Goal: Task Accomplishment & Management: Complete application form

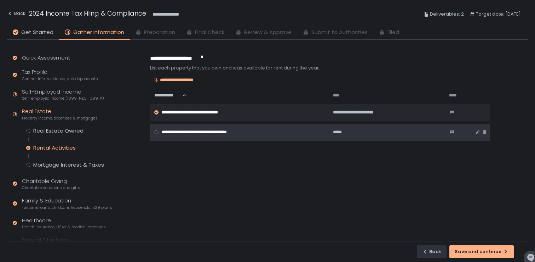
click at [256, 129] on div "**********" at bounding box center [237, 132] width 167 height 6
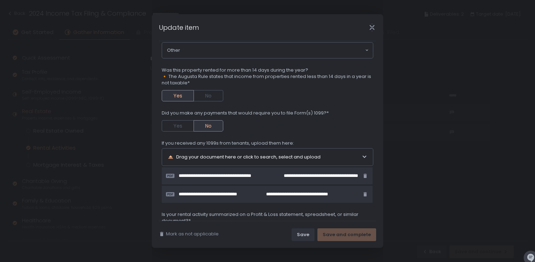
scroll to position [89, 0]
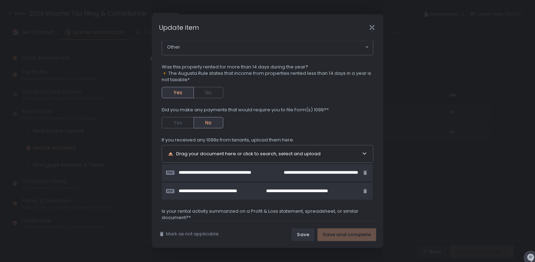
click at [261, 153] on div "Drag your document here or click to search, select and upload" at bounding box center [265, 153] width 194 height 17
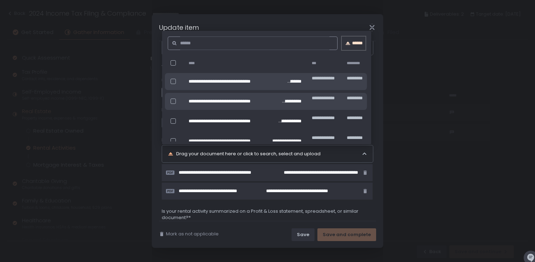
click at [355, 45] on div "******" at bounding box center [354, 43] width 24 height 6
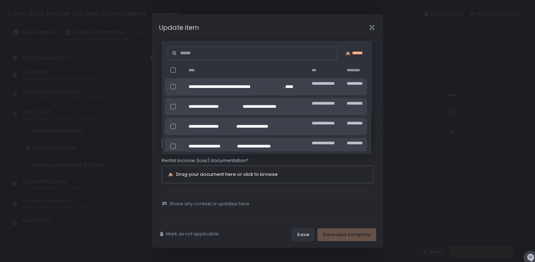
scroll to position [169, 0]
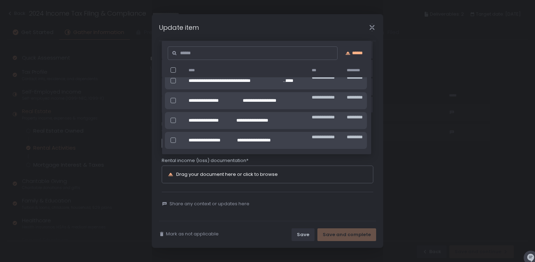
click at [291, 222] on div "Mark as not applicable Save Save and complete" at bounding box center [268, 234] width 232 height 27
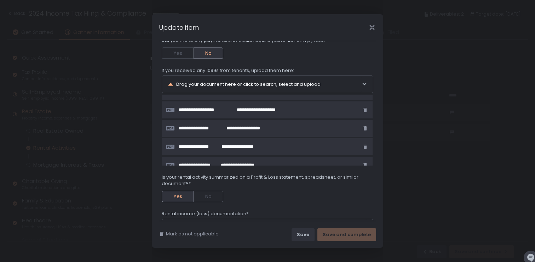
scroll to position [38, 0]
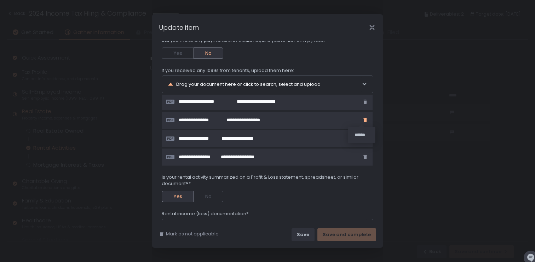
click at [364, 121] on icon "button" at bounding box center [365, 120] width 3 height 4
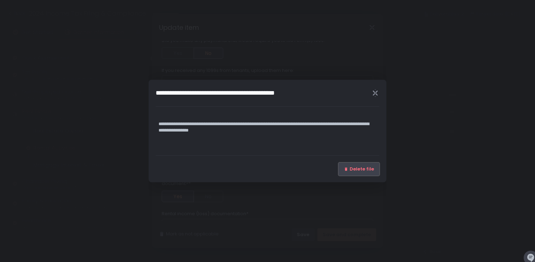
click at [350, 165] on button "Delete file" at bounding box center [359, 169] width 41 height 13
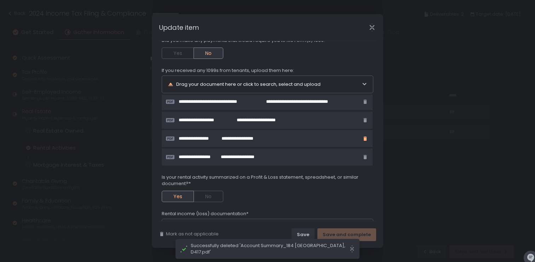
click at [363, 139] on icon "button" at bounding box center [366, 139] width 6 height 6
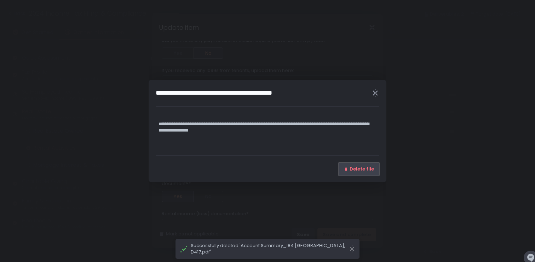
click at [354, 167] on span "Delete file" at bounding box center [362, 169] width 24 height 6
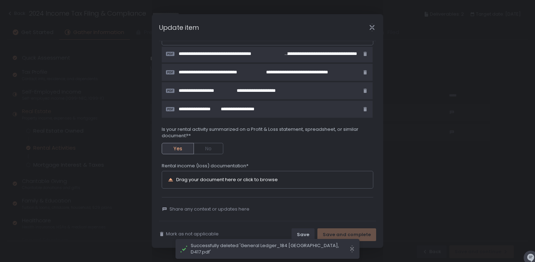
scroll to position [211, 0]
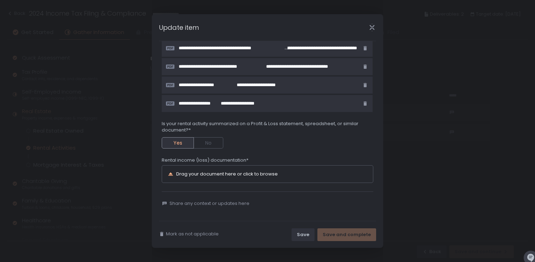
click at [223, 175] on div "Drag your document here or click to browse" at bounding box center [227, 173] width 102 height 5
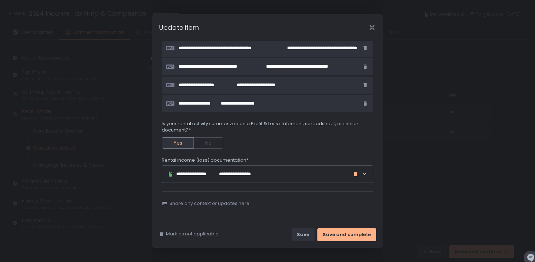
click at [354, 175] on icon "button" at bounding box center [355, 174] width 3 height 4
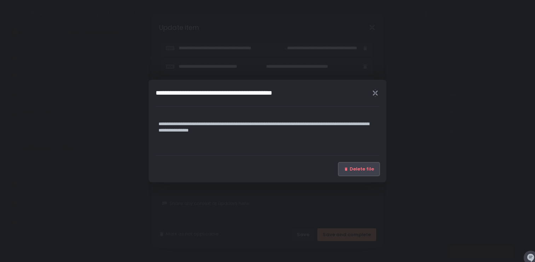
click at [363, 167] on span "Delete file" at bounding box center [362, 169] width 24 height 6
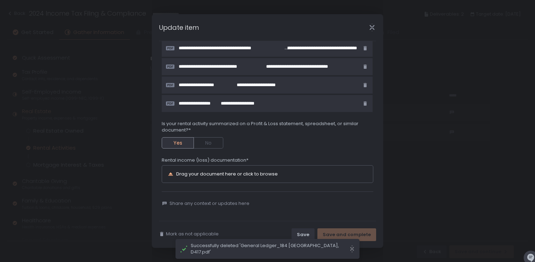
click at [229, 175] on div "Drag your document here or click to browse" at bounding box center [227, 173] width 102 height 5
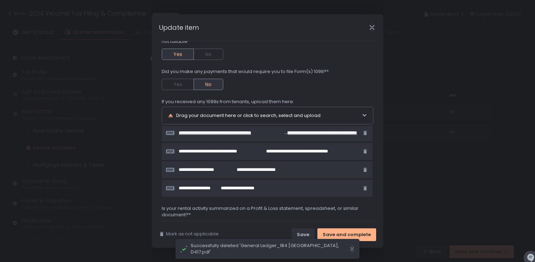
scroll to position [122, 0]
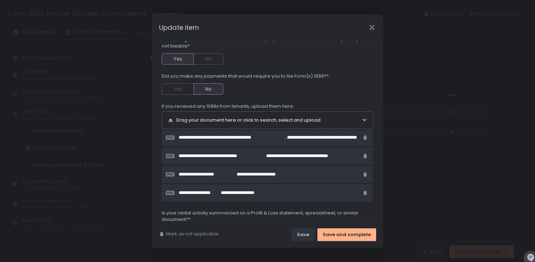
click at [274, 119] on div "Drag your document here or click to search, select and upload" at bounding box center [265, 120] width 194 height 17
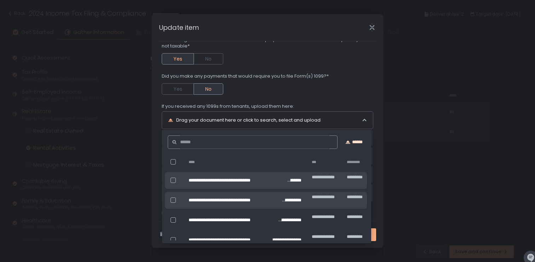
click at [359, 148] on button "******" at bounding box center [354, 141] width 24 height 13
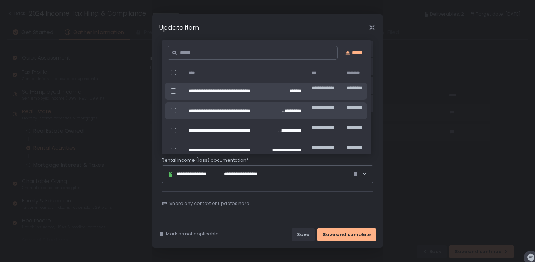
scroll to position [211, 0]
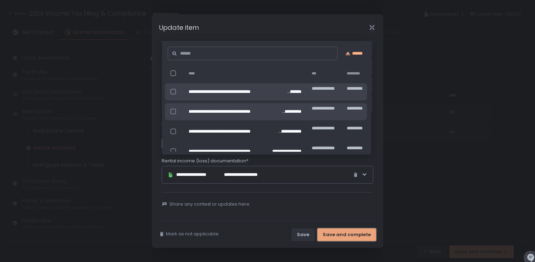
click at [349, 235] on div "Save and complete" at bounding box center [347, 234] width 48 height 6
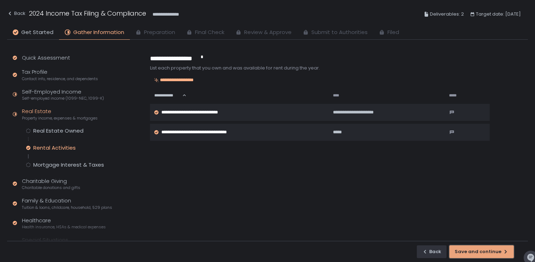
click at [487, 254] on div "Save and continue" at bounding box center [482, 251] width 54 height 6
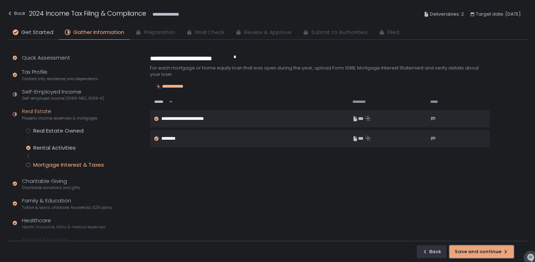
click at [487, 254] on div "Save and continue" at bounding box center [482, 251] width 54 height 6
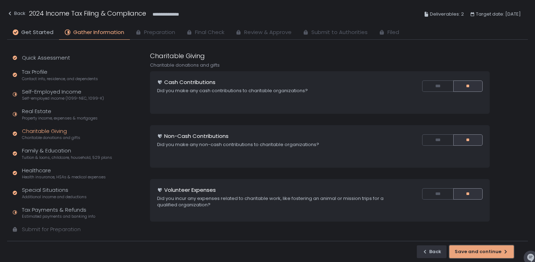
click at [488, 250] on div "Save and continue" at bounding box center [482, 251] width 54 height 6
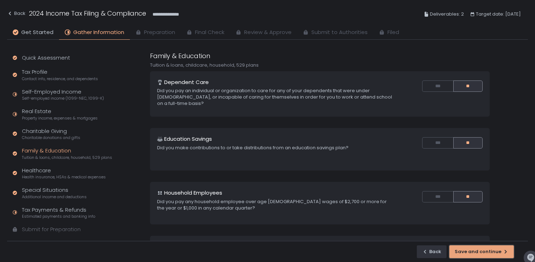
click at [488, 250] on div "Save and continue" at bounding box center [482, 251] width 54 height 6
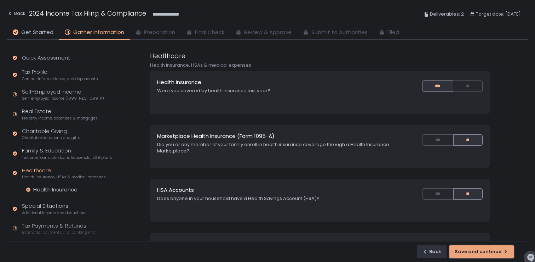
click at [488, 250] on div "Save and continue" at bounding box center [482, 251] width 54 height 6
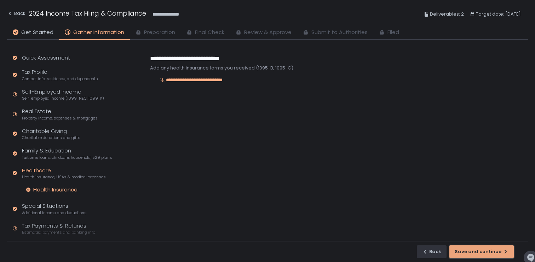
click at [488, 250] on div "Save and continue" at bounding box center [482, 251] width 54 height 6
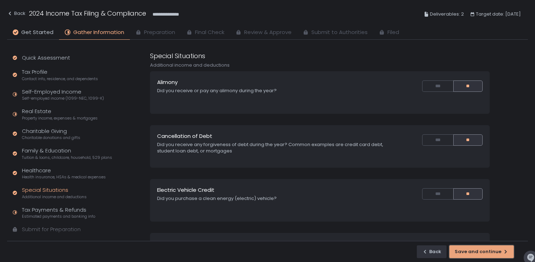
click at [488, 250] on div "Save and continue" at bounding box center [482, 251] width 54 height 6
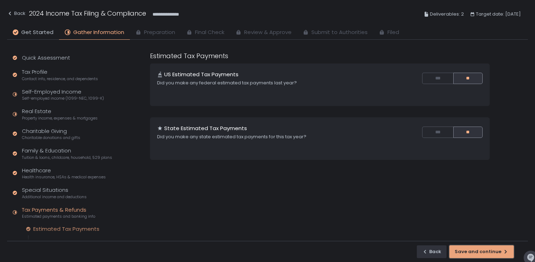
click at [488, 250] on div "Save and continue" at bounding box center [482, 251] width 54 height 6
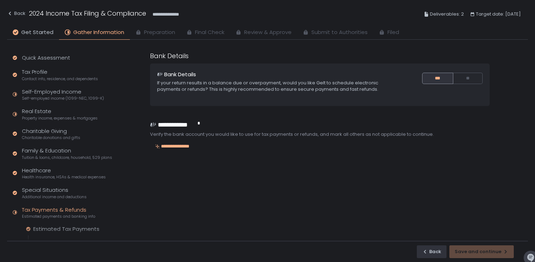
click at [489, 251] on div "Back Save and continue" at bounding box center [267, 250] width 521 height 21
click at [184, 150] on div "**********" at bounding box center [320, 148] width 340 height 10
click at [185, 148] on div "**********" at bounding box center [172, 146] width 44 height 6
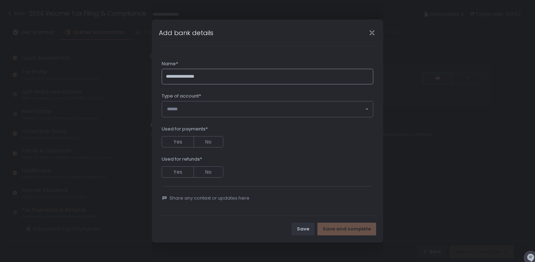
type input "**********"
click at [206, 107] on input "Search for option" at bounding box center [266, 109] width 198 height 7
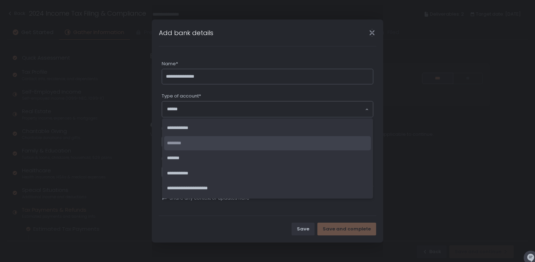
click at [188, 143] on li "********" at bounding box center [267, 143] width 207 height 15
click at [200, 139] on li "********" at bounding box center [267, 143] width 207 height 15
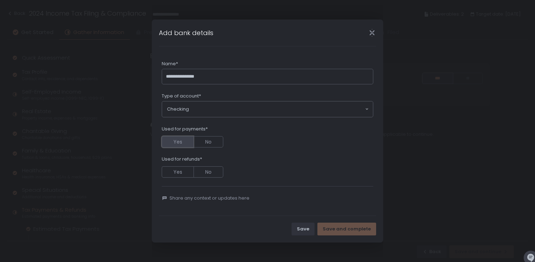
click at [180, 139] on button "Yes" at bounding box center [178, 141] width 32 height 11
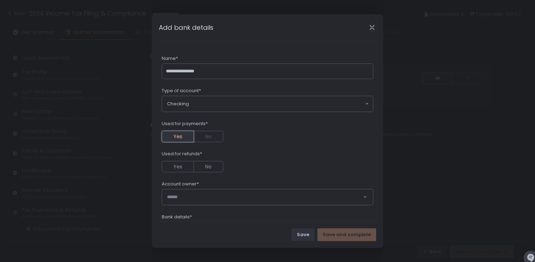
scroll to position [34, 0]
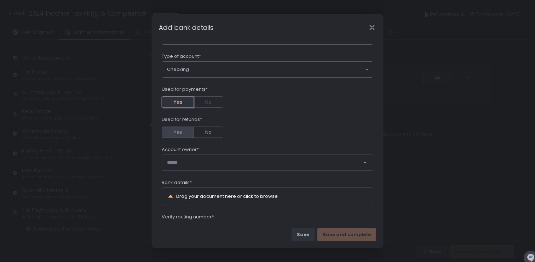
click at [181, 129] on button "Yes" at bounding box center [178, 131] width 32 height 11
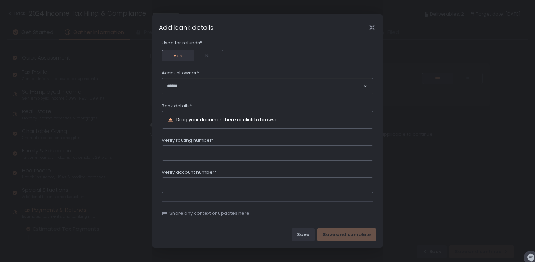
click at [199, 83] on input "Search for option" at bounding box center [265, 85] width 196 height 7
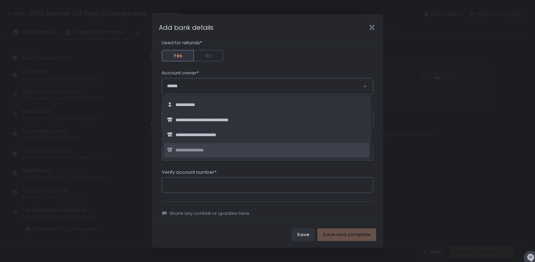
click at [209, 149] on span "**********" at bounding box center [196, 150] width 41 height 7
click at [188, 184] on input "Verify account number*" at bounding box center [268, 185] width 212 height 16
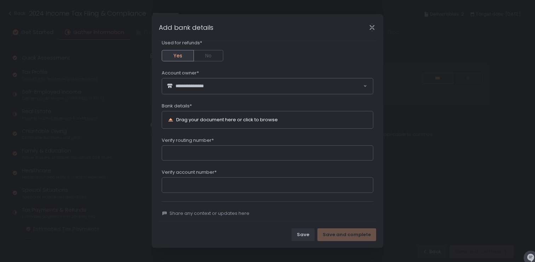
click at [186, 121] on div "Drag your document here or click to browse" at bounding box center [227, 119] width 102 height 5
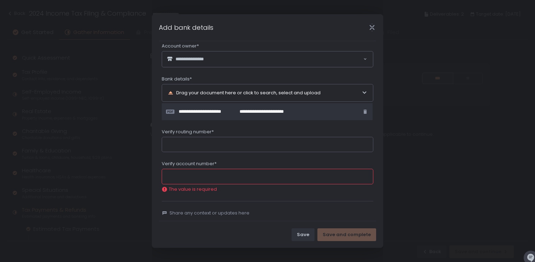
scroll to position [147, 0]
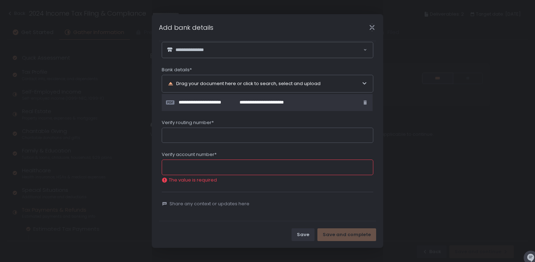
click at [217, 121] on div "Verify routing number*" at bounding box center [268, 123] width 212 height 8
click at [215, 134] on input "Verify routing number*" at bounding box center [268, 135] width 212 height 16
paste input "*********"
type input "*********"
click at [194, 168] on input "Verify account number*" at bounding box center [268, 167] width 212 height 16
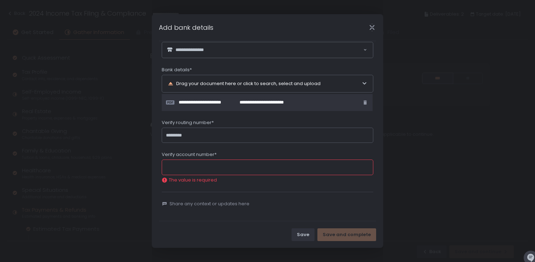
paste input "**********"
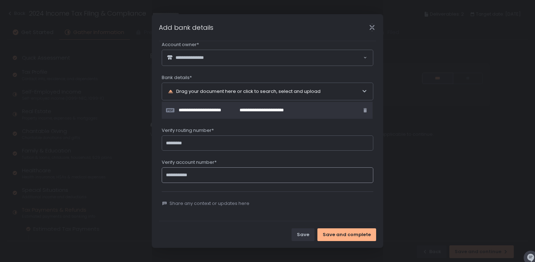
scroll to position [139, 0]
type input "**********"
click at [345, 239] on button "Save and complete" at bounding box center [347, 234] width 59 height 13
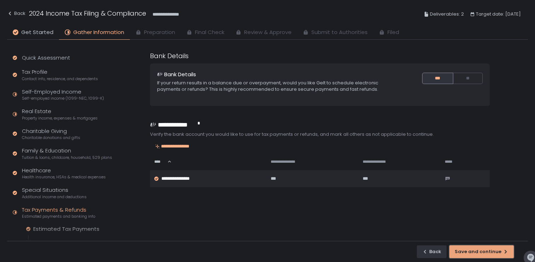
click at [465, 250] on div "Save and continue" at bounding box center [482, 251] width 54 height 6
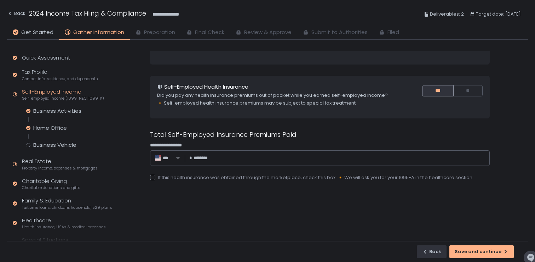
scroll to position [167, 0]
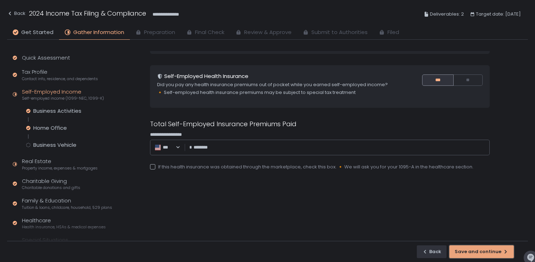
click at [478, 251] on div "Save and continue" at bounding box center [482, 251] width 54 height 6
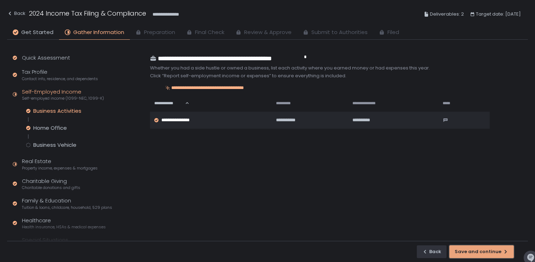
click at [473, 252] on div "Save and continue" at bounding box center [482, 251] width 54 height 6
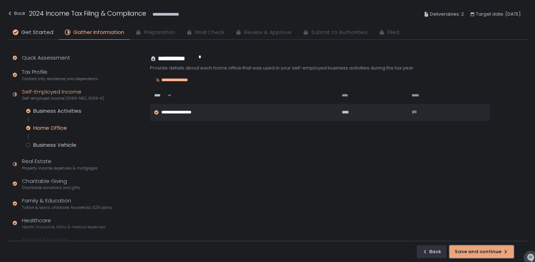
click at [473, 252] on div "Save and continue" at bounding box center [482, 251] width 54 height 6
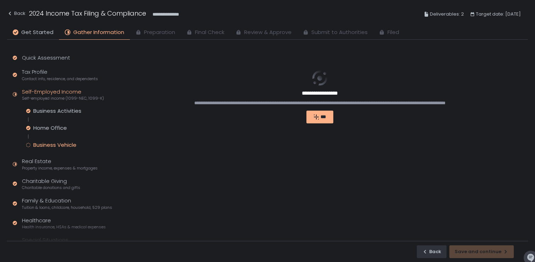
click at [473, 252] on div "Back Save and continue" at bounding box center [267, 250] width 521 height 21
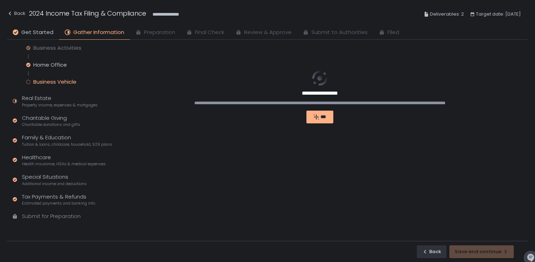
click at [62, 215] on div "Submit for Preparation" at bounding box center [51, 216] width 59 height 8
click at [57, 217] on div "Submit for Preparation" at bounding box center [51, 216] width 59 height 8
click at [337, 172] on div "**********" at bounding box center [339, 146] width 380 height 190
click at [319, 115] on div "***" at bounding box center [320, 117] width 17 height 6
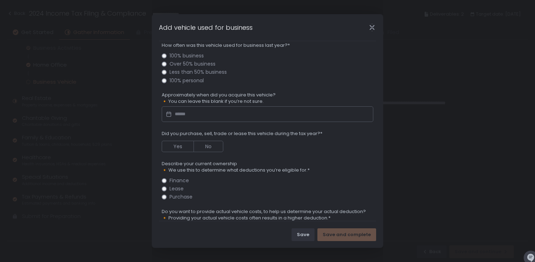
scroll to position [0, 0]
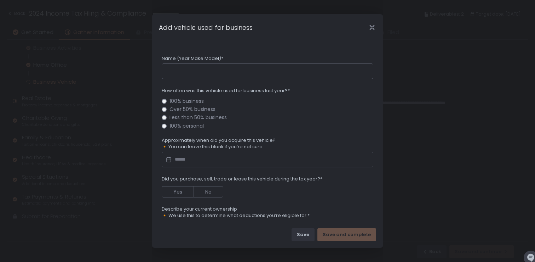
click at [373, 29] on icon "Close" at bounding box center [372, 27] width 7 height 7
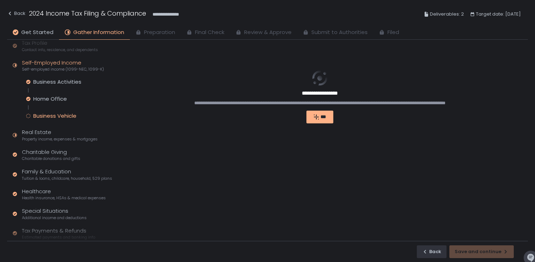
scroll to position [27, 0]
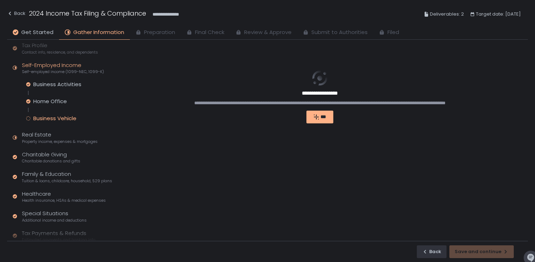
click at [28, 118] on circle at bounding box center [29, 118] width 4 height 4
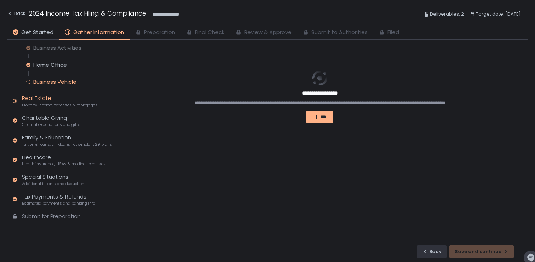
scroll to position [61, 0]
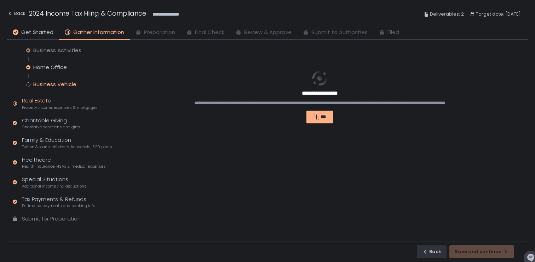
click at [60, 101] on div "Real Estate Property income, expenses & mortgages" at bounding box center [60, 103] width 76 height 13
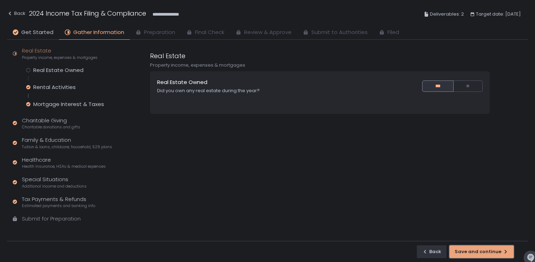
click at [473, 249] on div "Save and continue" at bounding box center [482, 251] width 54 height 6
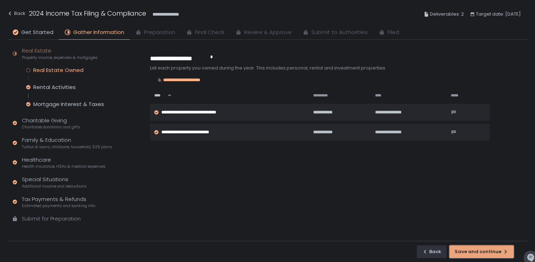
click at [473, 249] on div "Save and continue" at bounding box center [482, 251] width 54 height 6
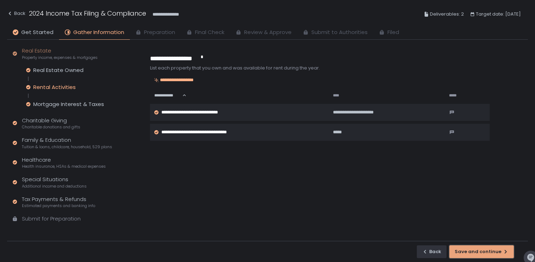
click at [473, 249] on div "Save and continue" at bounding box center [482, 251] width 54 height 6
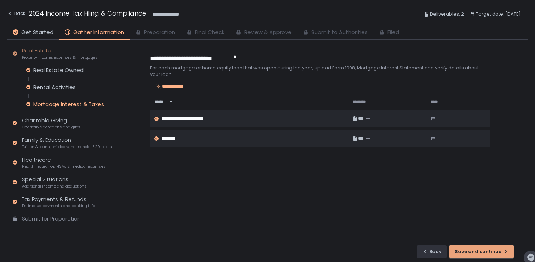
click at [473, 249] on div "Save and continue" at bounding box center [482, 251] width 54 height 6
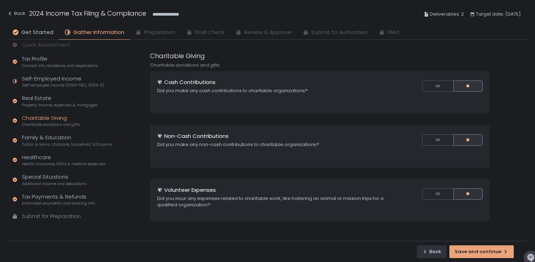
scroll to position [13, 0]
click at [51, 215] on div "Submit for Preparation" at bounding box center [51, 216] width 59 height 8
click at [484, 248] on button "Save and continue" at bounding box center [482, 251] width 64 height 13
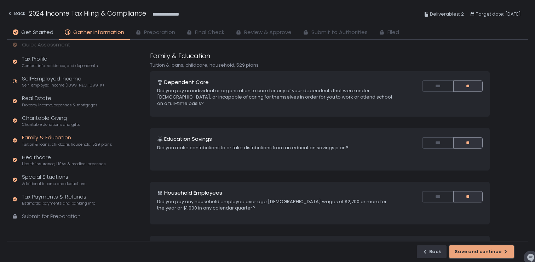
click at [484, 248] on button "Save and continue" at bounding box center [482, 251] width 64 height 13
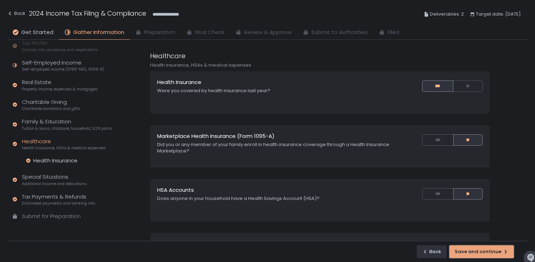
click at [484, 248] on button "Save and continue" at bounding box center [482, 251] width 64 height 13
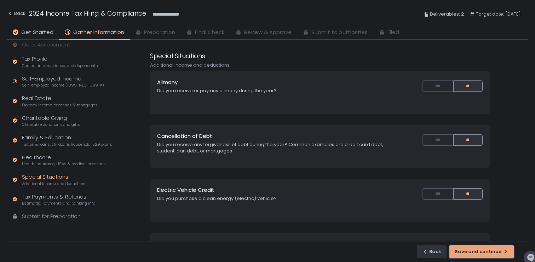
click at [484, 248] on button "Save and continue" at bounding box center [482, 251] width 64 height 13
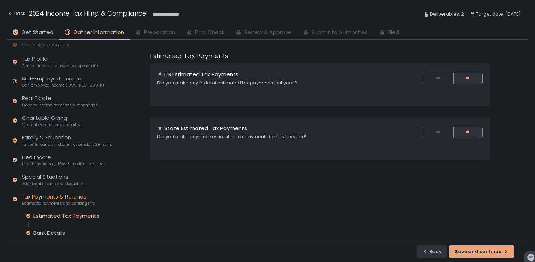
scroll to position [46, 0]
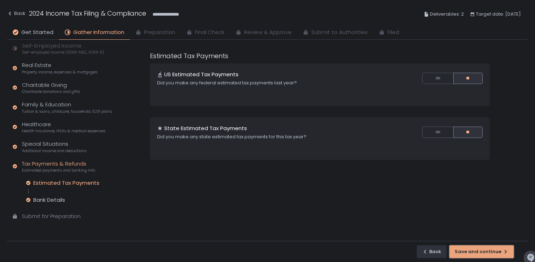
click at [484, 248] on button "Save and continue" at bounding box center [482, 251] width 64 height 13
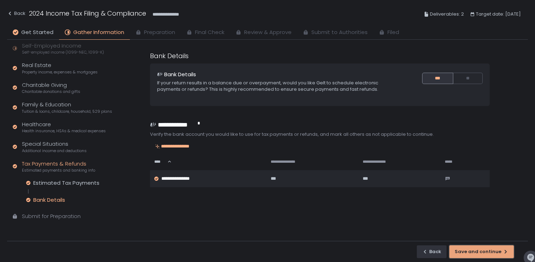
click at [484, 248] on button "Save and continue" at bounding box center [482, 251] width 64 height 13
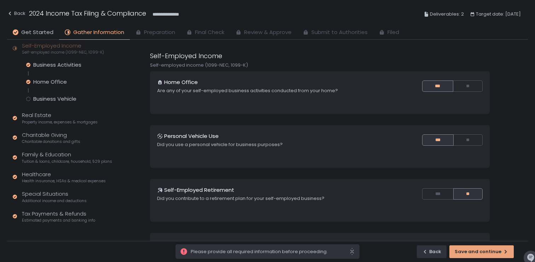
scroll to position [61, 0]
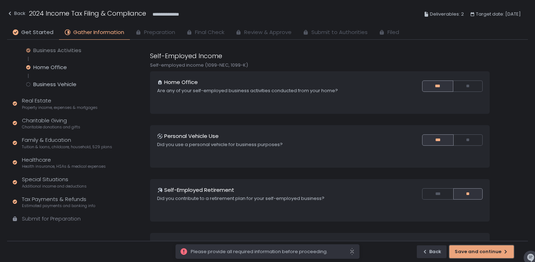
click at [484, 248] on button "Save and continue" at bounding box center [482, 251] width 64 height 13
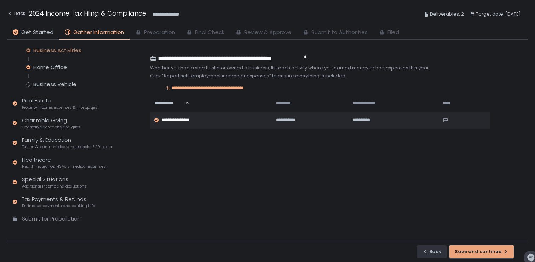
click at [491, 254] on div "Save and continue" at bounding box center [482, 251] width 54 height 6
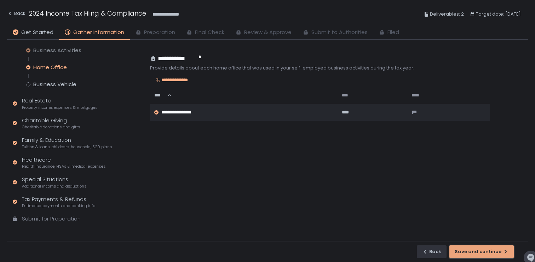
click at [491, 254] on div "Save and continue" at bounding box center [482, 251] width 54 height 6
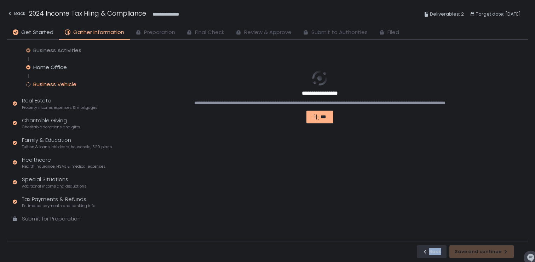
click at [491, 254] on div "Back Save and continue" at bounding box center [267, 250] width 521 height 21
click at [321, 119] on div "***" at bounding box center [320, 117] width 17 height 6
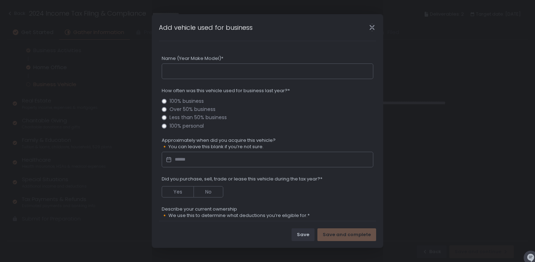
click at [374, 28] on icon "Close" at bounding box center [372, 27] width 7 height 7
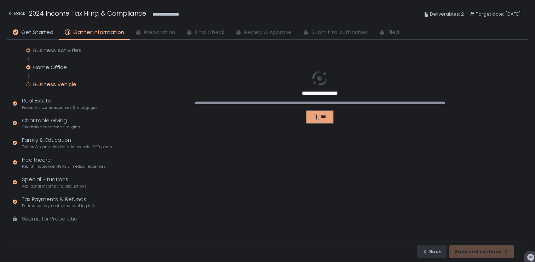
click at [322, 117] on div "***" at bounding box center [320, 117] width 17 height 6
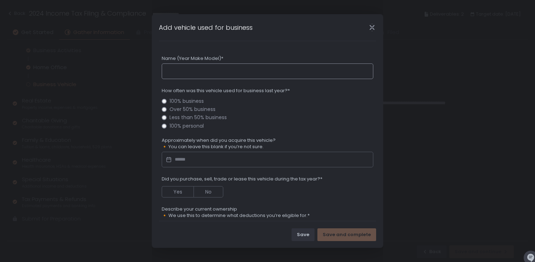
click at [205, 72] on input "Name (Year Make Model)*" at bounding box center [268, 71] width 212 height 16
type input "*"
click at [168, 125] on label "100% personal" at bounding box center [268, 125] width 212 height 5
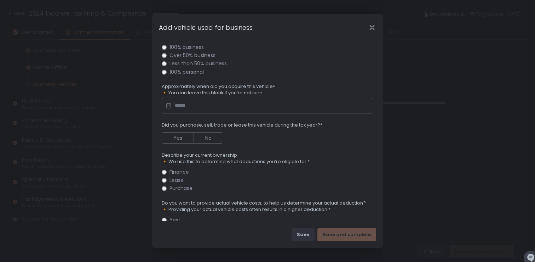
scroll to position [57, 0]
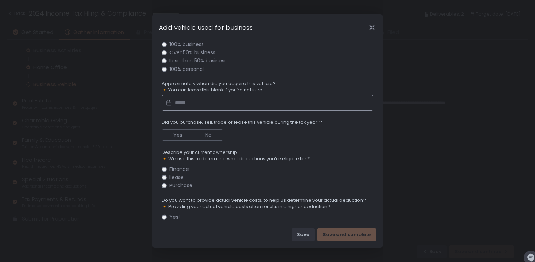
click at [213, 105] on input "Datepicker input" at bounding box center [268, 103] width 212 height 16
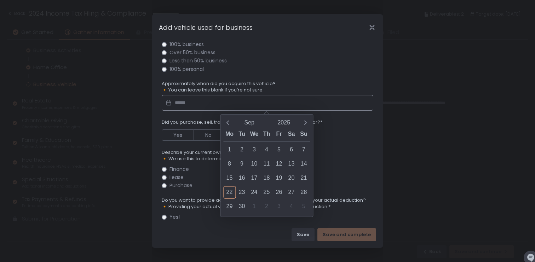
click at [348, 69] on div "100% personal" at bounding box center [272, 69] width 204 height 5
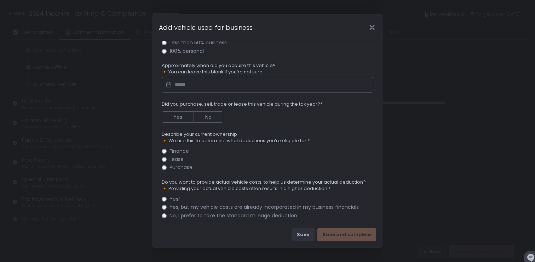
scroll to position [75, 0]
click at [212, 116] on button "No" at bounding box center [209, 115] width 30 height 11
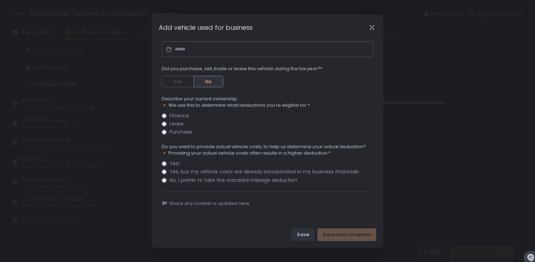
click at [162, 133] on label "Purchase" at bounding box center [268, 131] width 212 height 5
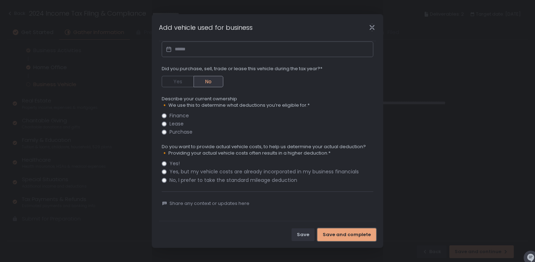
click at [352, 239] on button "Save and complete" at bounding box center [347, 234] width 59 height 13
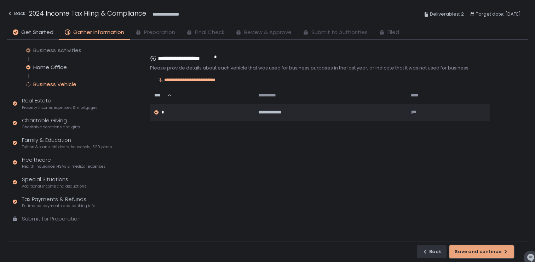
click at [470, 251] on div "Save and continue" at bounding box center [482, 251] width 54 height 6
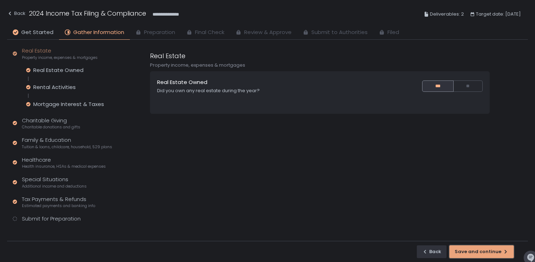
click at [477, 251] on div "Save and continue" at bounding box center [482, 251] width 54 height 6
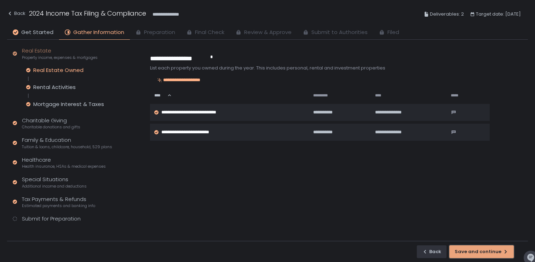
click at [477, 251] on div "Save and continue" at bounding box center [482, 251] width 54 height 6
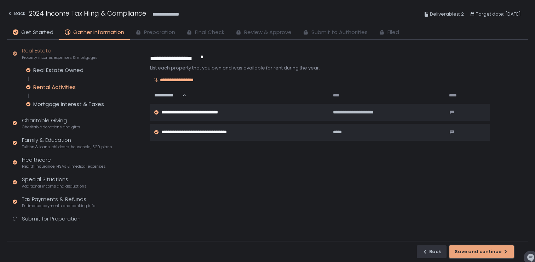
click at [477, 251] on div "Save and continue" at bounding box center [482, 251] width 54 height 6
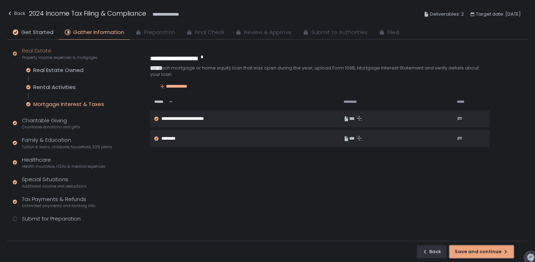
click at [477, 251] on div "button" at bounding box center [481, 251] width 11 height 11
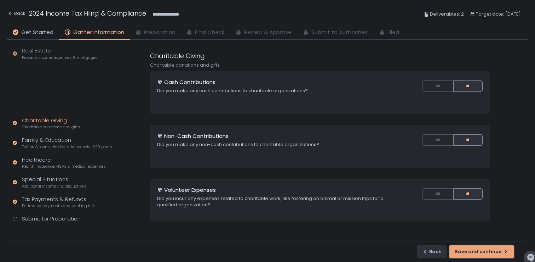
click at [477, 251] on div "button" at bounding box center [481, 251] width 11 height 11
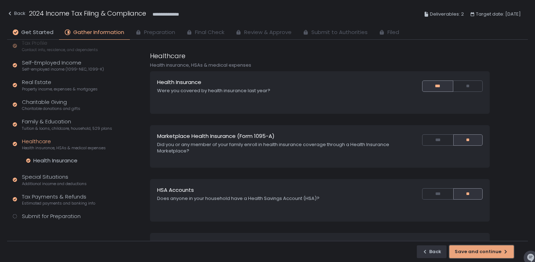
click at [477, 251] on div "button" at bounding box center [481, 251] width 11 height 11
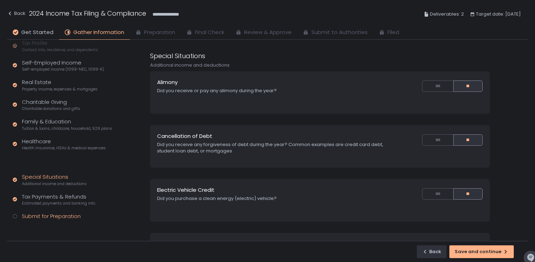
scroll to position [13, 0]
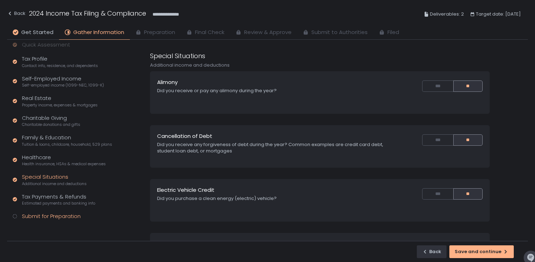
click at [55, 216] on div "Submit for Preparation" at bounding box center [51, 216] width 59 height 8
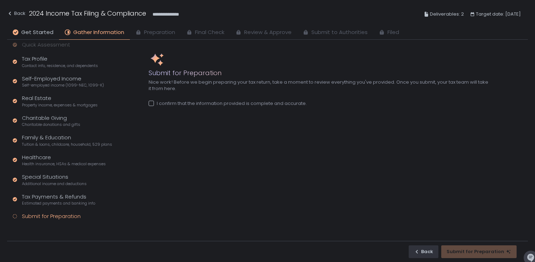
click at [224, 104] on div "I confirm that the information provided is complete and accurate." at bounding box center [228, 103] width 158 height 6
click at [481, 255] on button "Submit for Preparation" at bounding box center [479, 251] width 75 height 13
